Goal: Obtain resource: Obtain resource

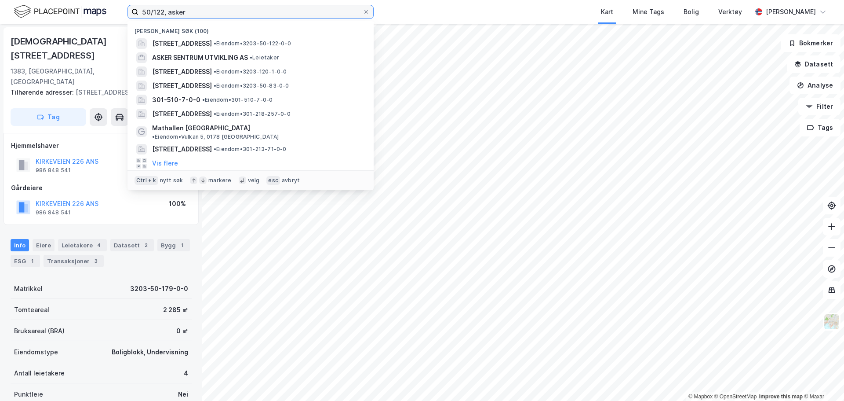
drag, startPoint x: 201, startPoint y: 14, endPoint x: 20, endPoint y: 19, distance: 180.8
click at [20, 19] on div "50/122, asker Nylige søk (100) [STREET_ADDRESS] • Eiendom • 3203-50-122-0-0 ASK…" at bounding box center [422, 12] width 844 height 24
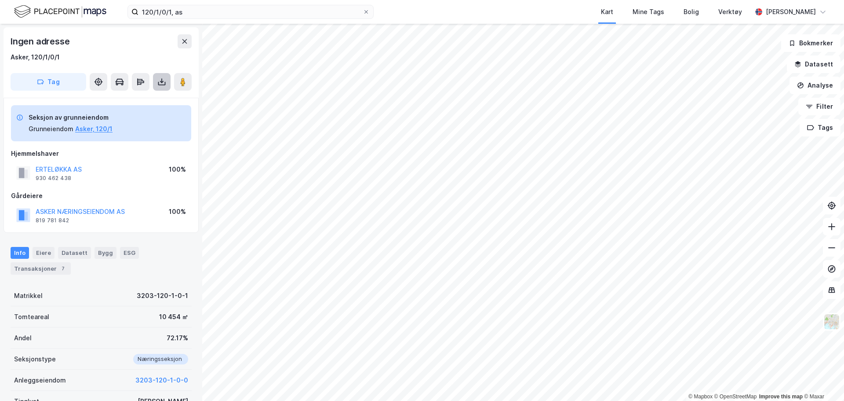
click at [160, 84] on icon at bounding box center [161, 84] width 7 height 4
click at [136, 99] on div "Last ned grunnbok" at bounding box center [118, 99] width 51 height 7
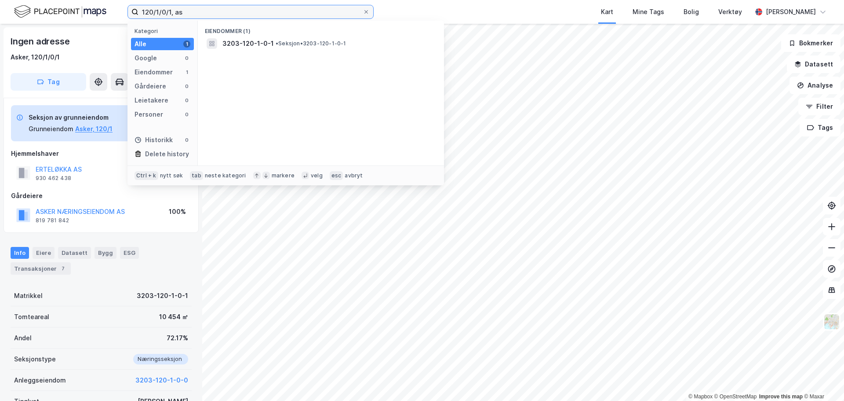
drag, startPoint x: 268, startPoint y: 9, endPoint x: -27, endPoint y: 15, distance: 295.1
click at [0, 15] on html "120/1/0/1, as Kategori Alle 1 Google 0 Eiendommer 1 Gårdeiere 0 Leietakere 0 Pe…" at bounding box center [422, 200] width 844 height 401
type input "50/201, aske"
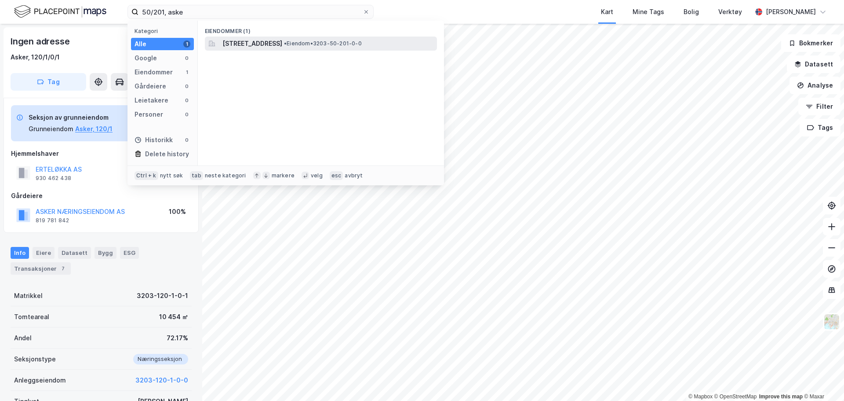
click at [282, 43] on span "[STREET_ADDRESS]" at bounding box center [253, 43] width 60 height 11
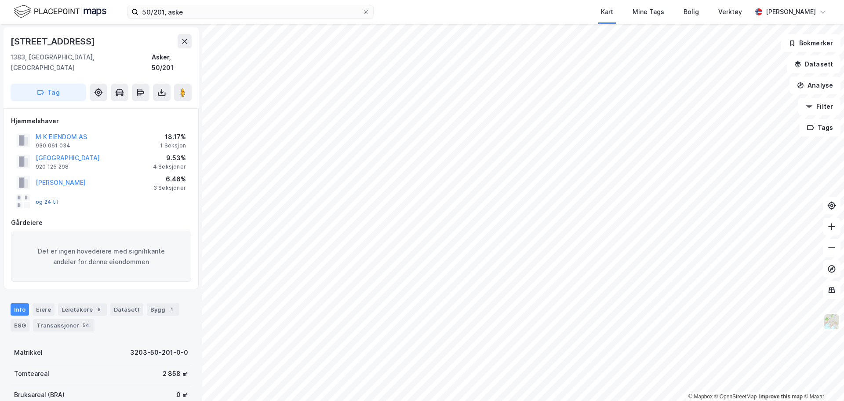
click at [0, 0] on button "og 24 til" at bounding box center [0, 0] width 0 height 0
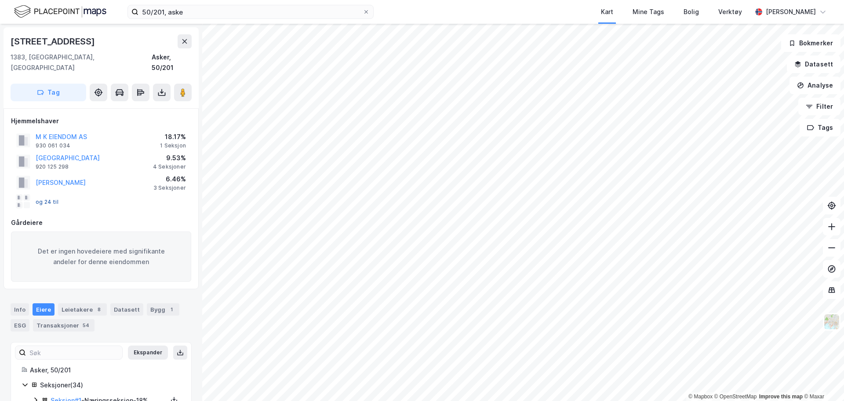
click at [0, 0] on button "og 24 til" at bounding box center [0, 0] width 0 height 0
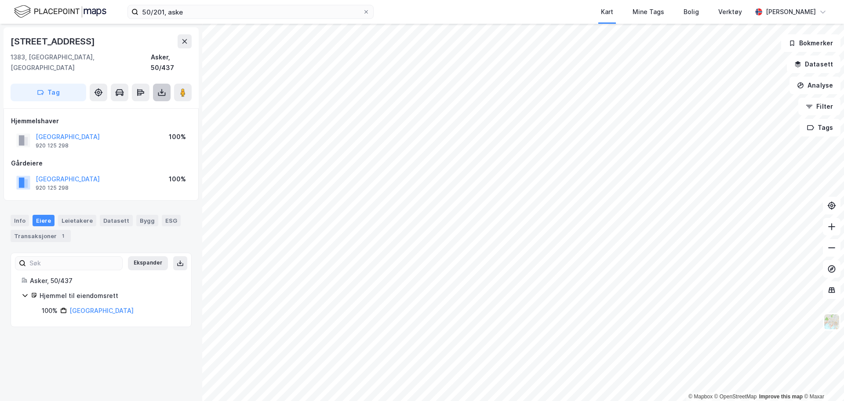
click at [161, 88] on icon at bounding box center [161, 92] width 9 height 9
click at [113, 106] on div "Last ned grunnbok" at bounding box center [118, 109] width 51 height 7
